Goal: Transaction & Acquisition: Purchase product/service

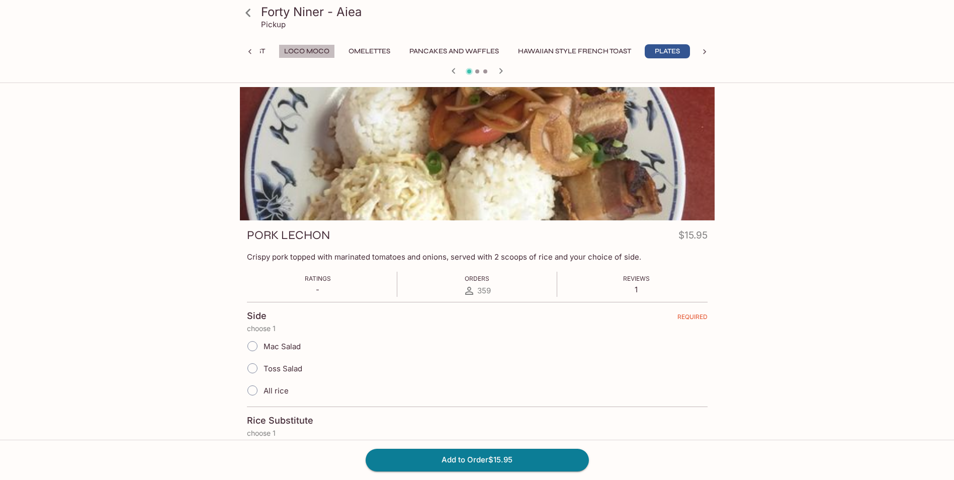
click at [304, 52] on button "Loco Moco" at bounding box center [307, 51] width 56 height 14
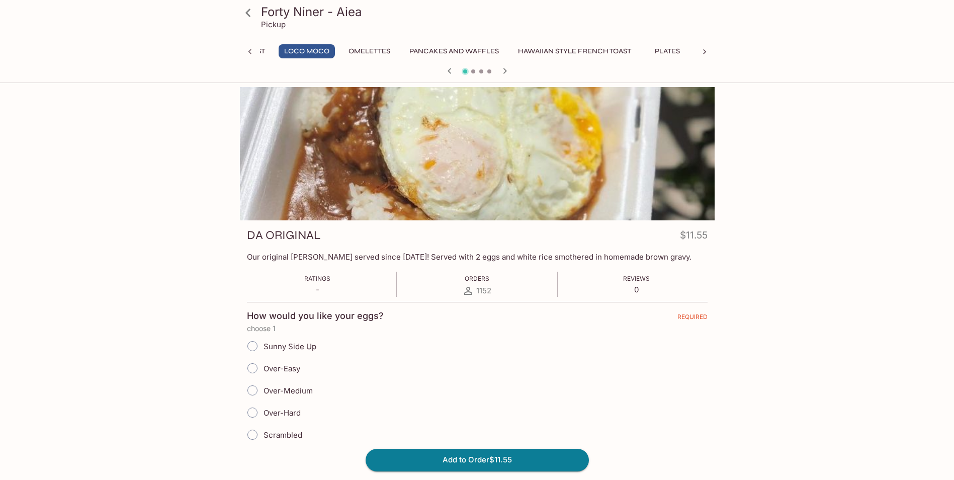
click at [248, 48] on icon at bounding box center [250, 52] width 10 height 10
click at [288, 53] on button "Kau Kau Meals" at bounding box center [298, 51] width 68 height 14
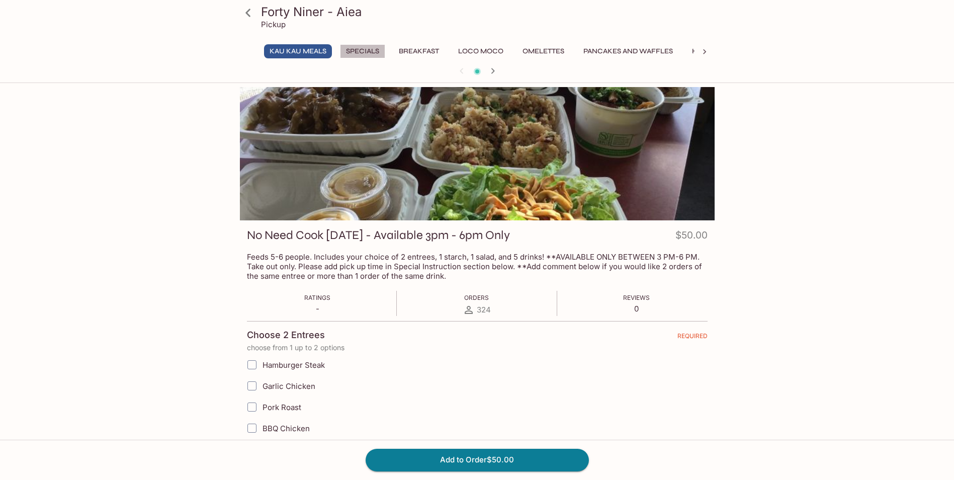
click at [370, 51] on button "Specials" at bounding box center [362, 51] width 45 height 14
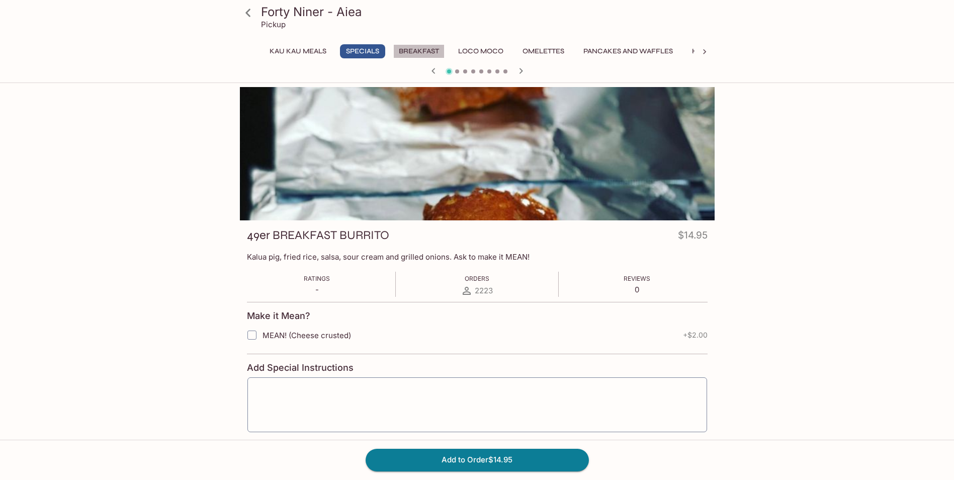
click at [406, 54] on button "Breakfast" at bounding box center [418, 51] width 51 height 14
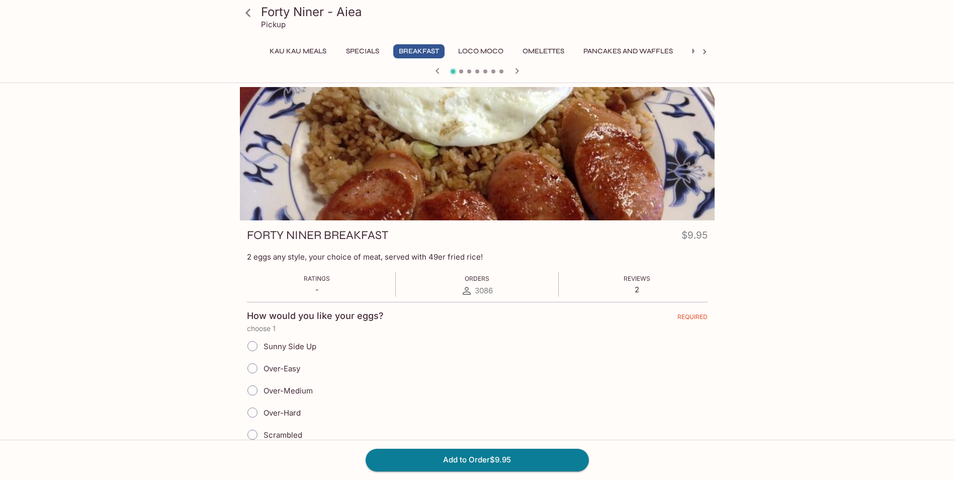
click at [244, 15] on icon at bounding box center [248, 13] width 18 height 18
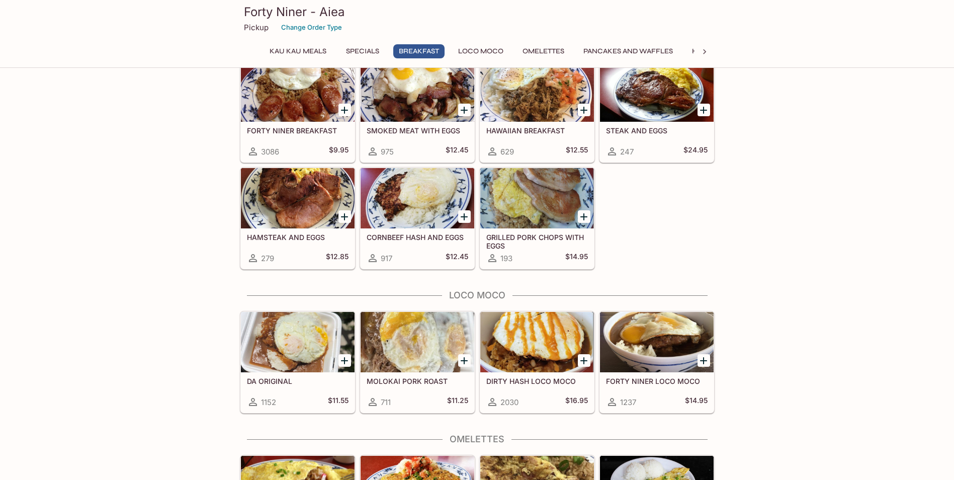
scroll to position [654, 0]
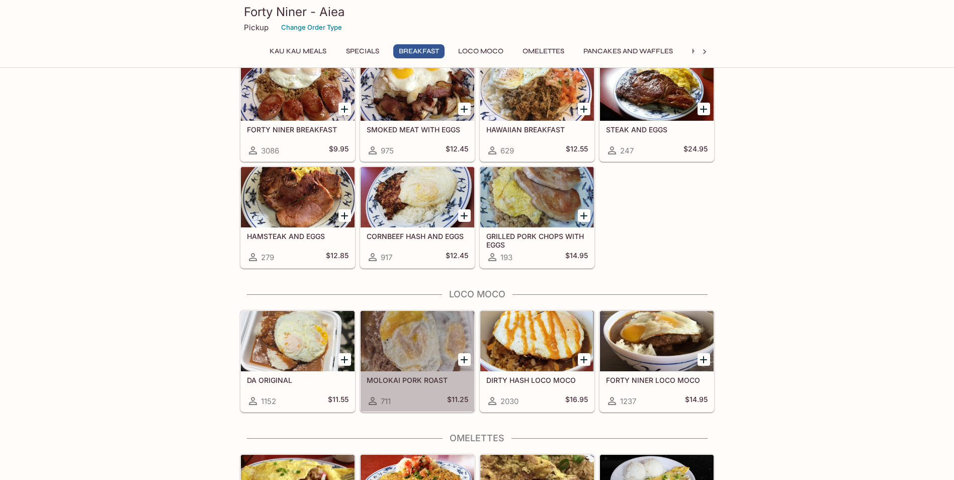
click at [430, 394] on div "MOLOKAI PORK ROAST 711 $11.25" at bounding box center [418, 391] width 114 height 40
